Goal: Navigation & Orientation: Understand site structure

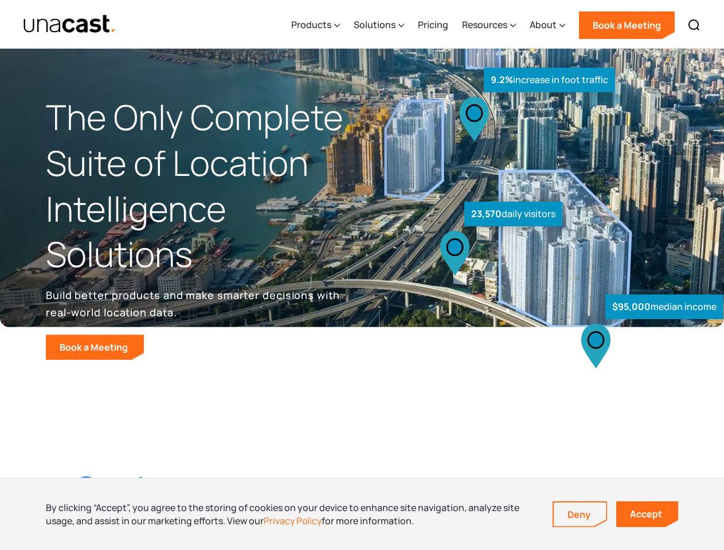
click at [362, 275] on div "$95,000 median income 23,570 daily visitors 9.2% increase in foot traffic" at bounding box center [539, 238] width 354 height 242
click at [497, 24] on div "Resources" at bounding box center [484, 25] width 45 height 14
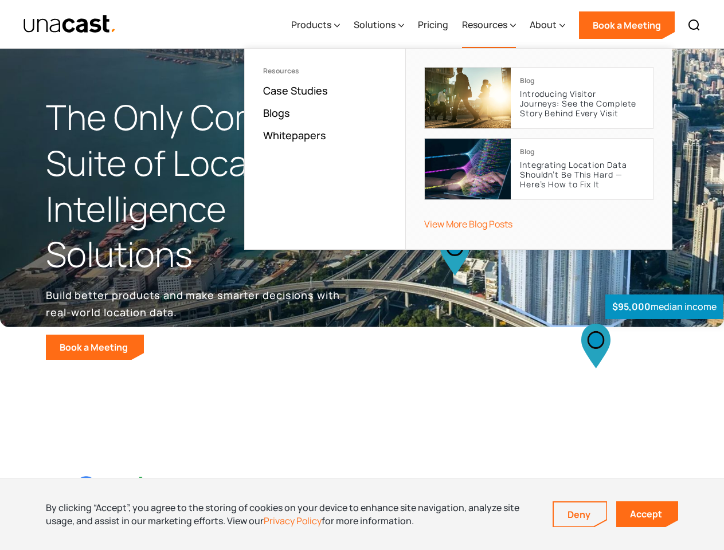
click at [318, 25] on div "Products" at bounding box center [311, 25] width 40 height 14
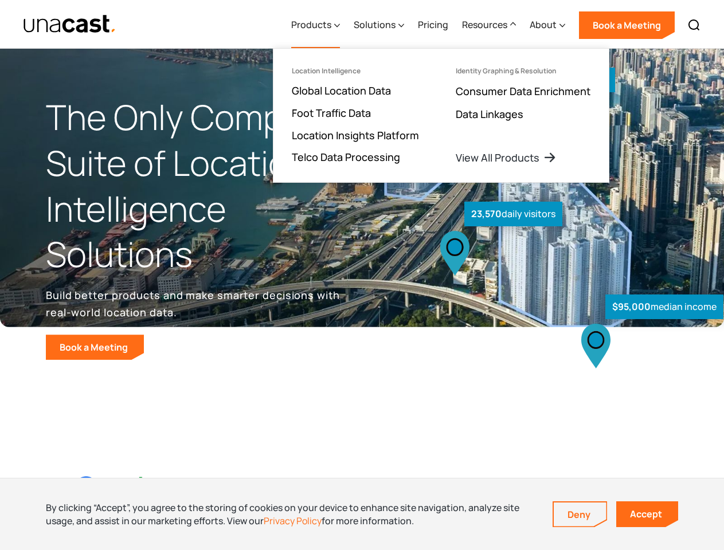
click at [380, 25] on div "Solutions" at bounding box center [375, 25] width 42 height 14
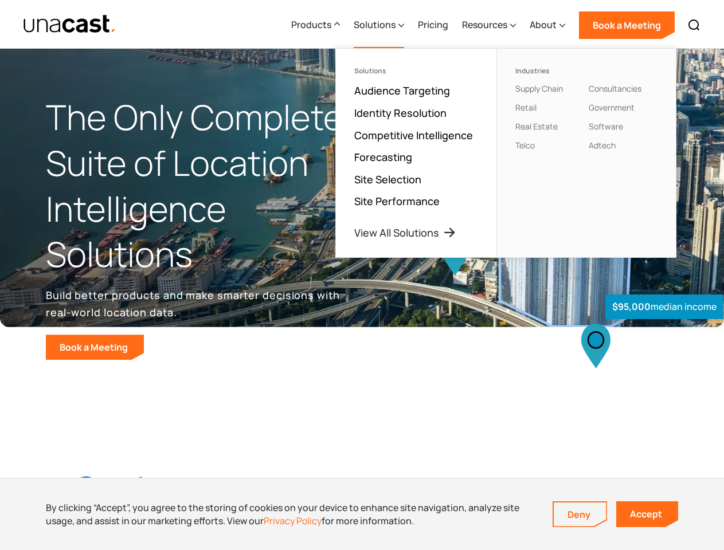
click at [489, 25] on div "Resources" at bounding box center [484, 25] width 45 height 14
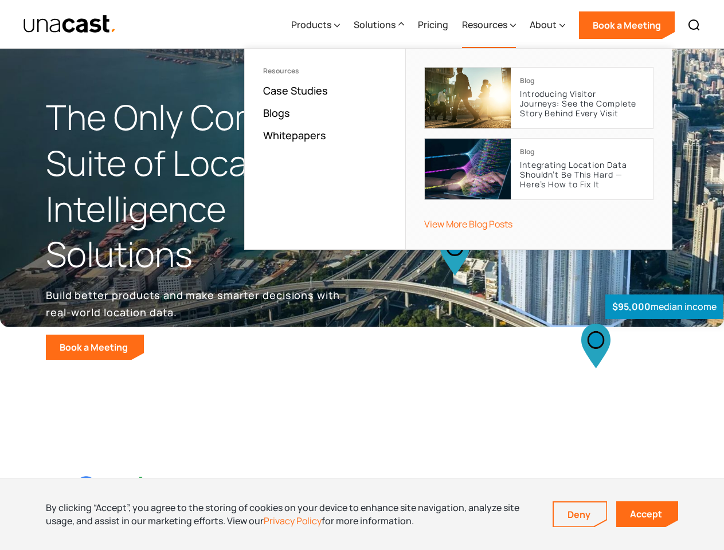
click at [548, 25] on div "About" at bounding box center [543, 25] width 27 height 14
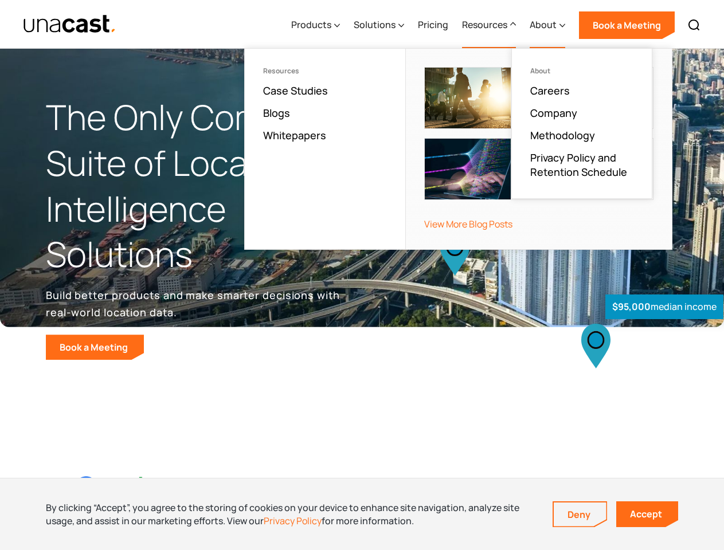
click at [694, 25] on img at bounding box center [694, 25] width 14 height 14
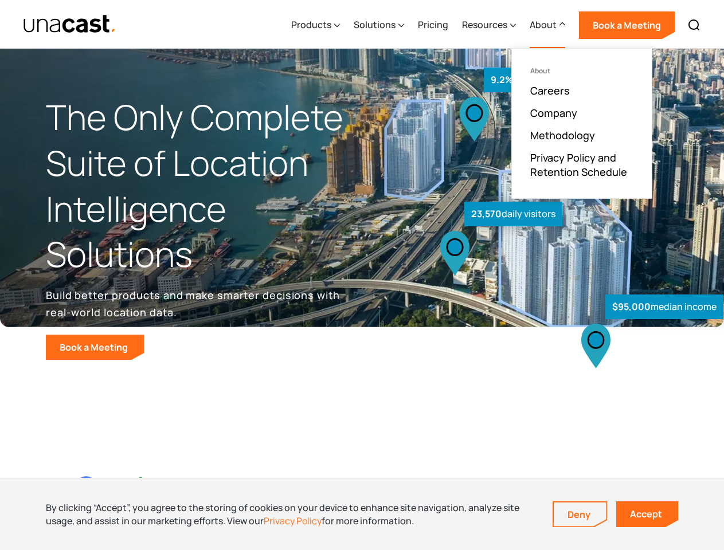
click at [0, 0] on div at bounding box center [0, 0] width 0 height 0
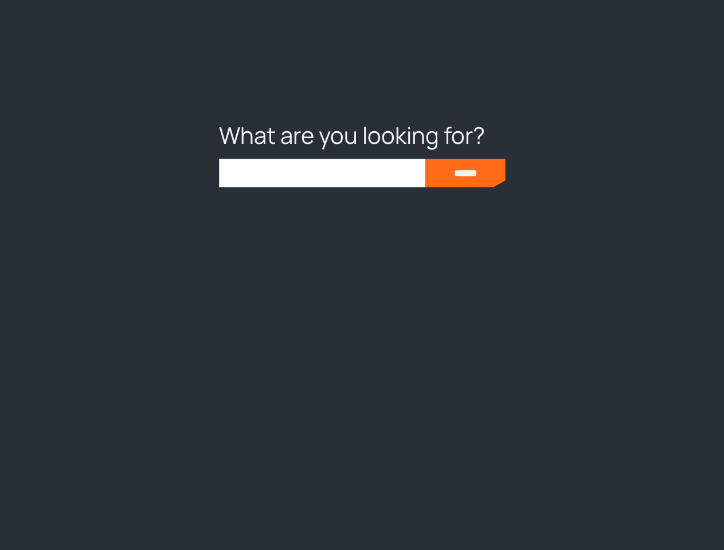
click at [580, 515] on link "Deny" at bounding box center [580, 515] width 53 height 24
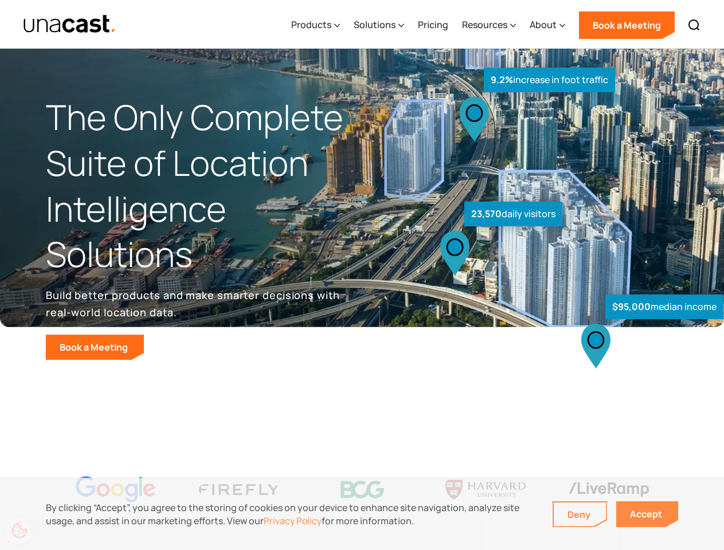
click at [647, 514] on link "Accept" at bounding box center [647, 514] width 62 height 26
